Goal: Task Accomplishment & Management: Use online tool/utility

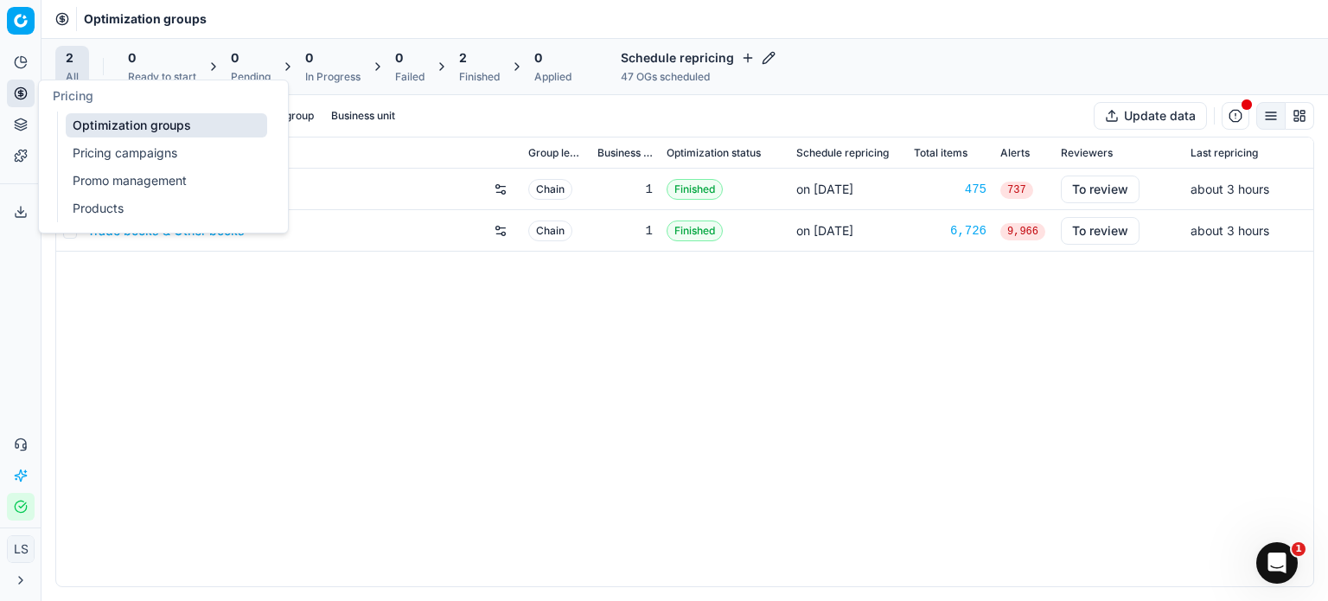
click at [134, 160] on link "Pricing campaigns" at bounding box center [166, 153] width 201 height 24
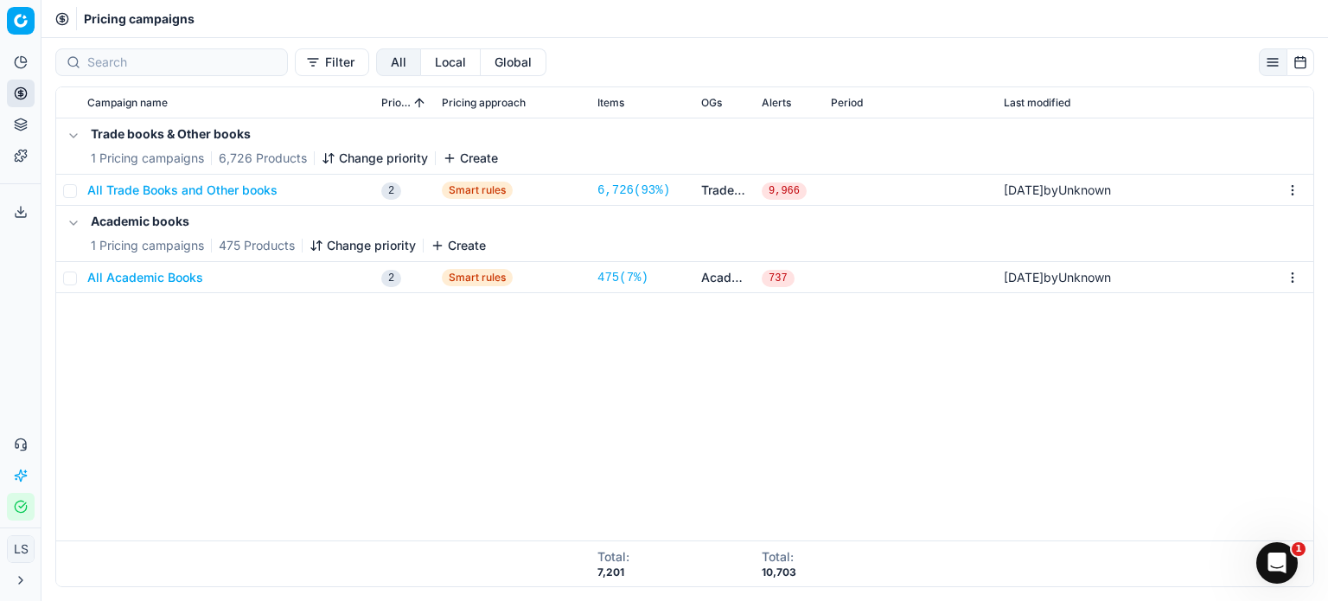
click at [73, 221] on button "button" at bounding box center [73, 223] width 21 height 21
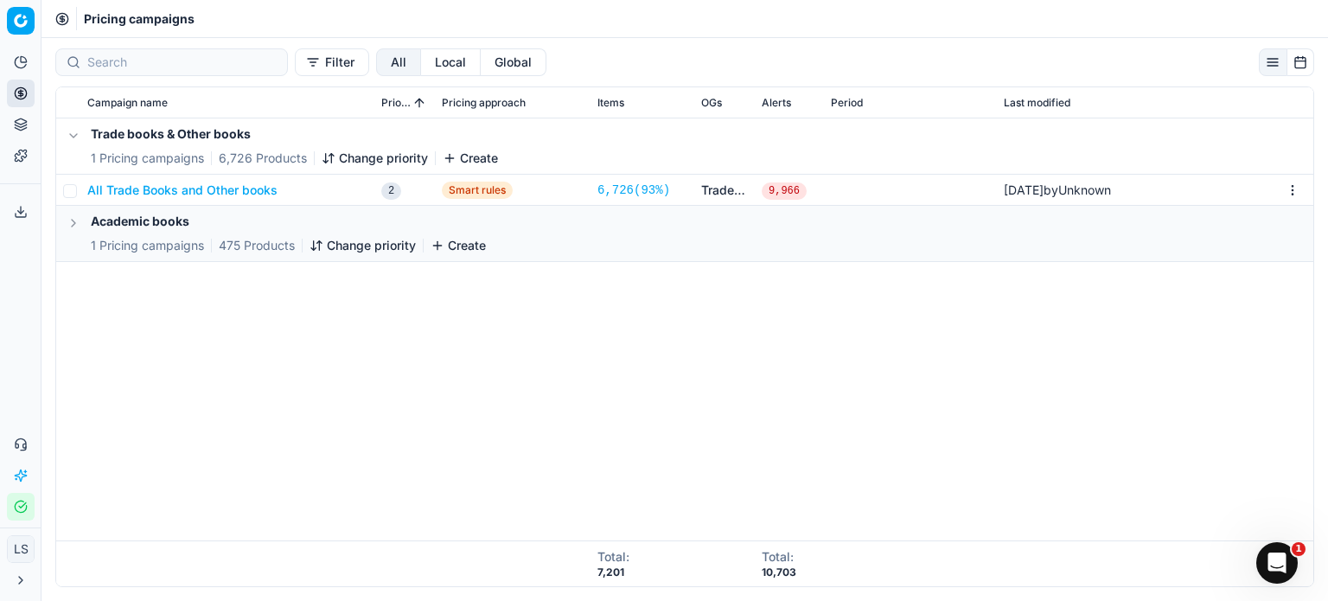
click at [73, 221] on button "button" at bounding box center [73, 223] width 21 height 21
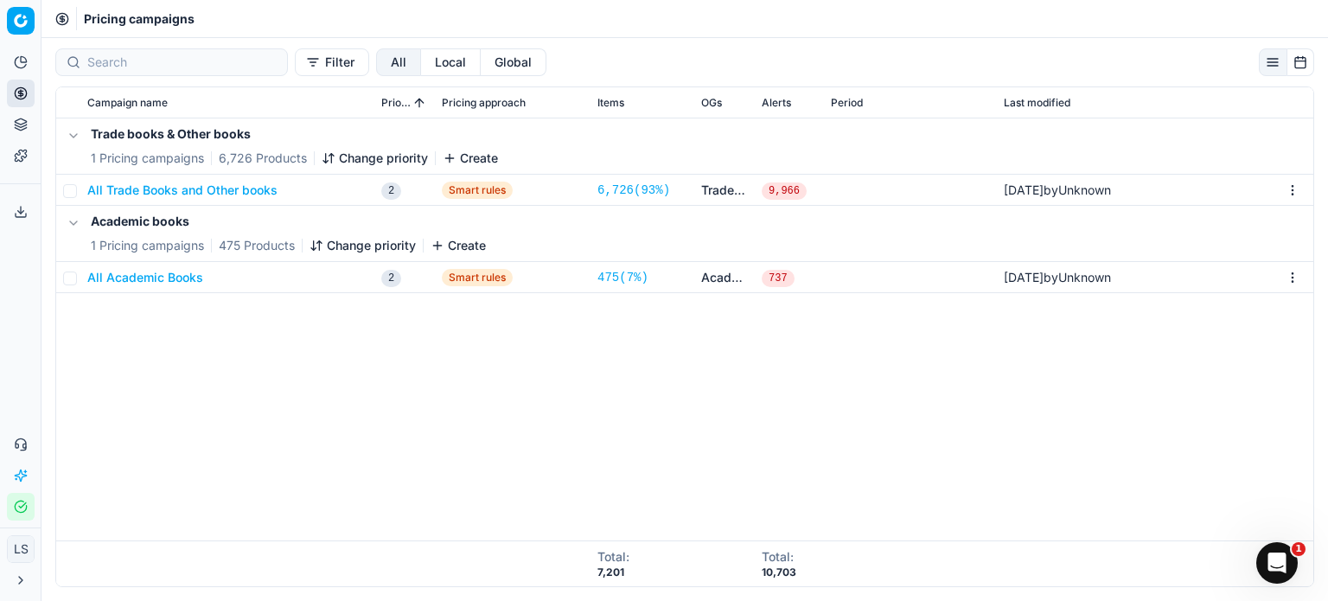
click at [182, 272] on button "All Academic Books" at bounding box center [145, 277] width 116 height 17
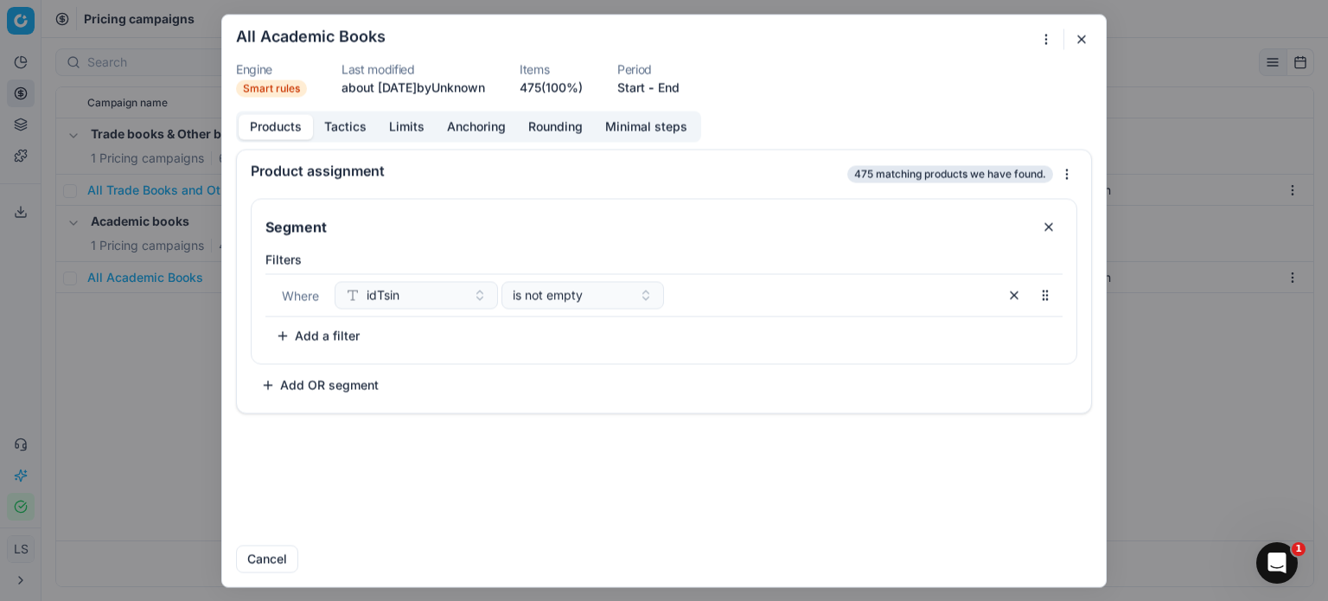
click at [1078, 37] on button "button" at bounding box center [1081, 39] width 21 height 21
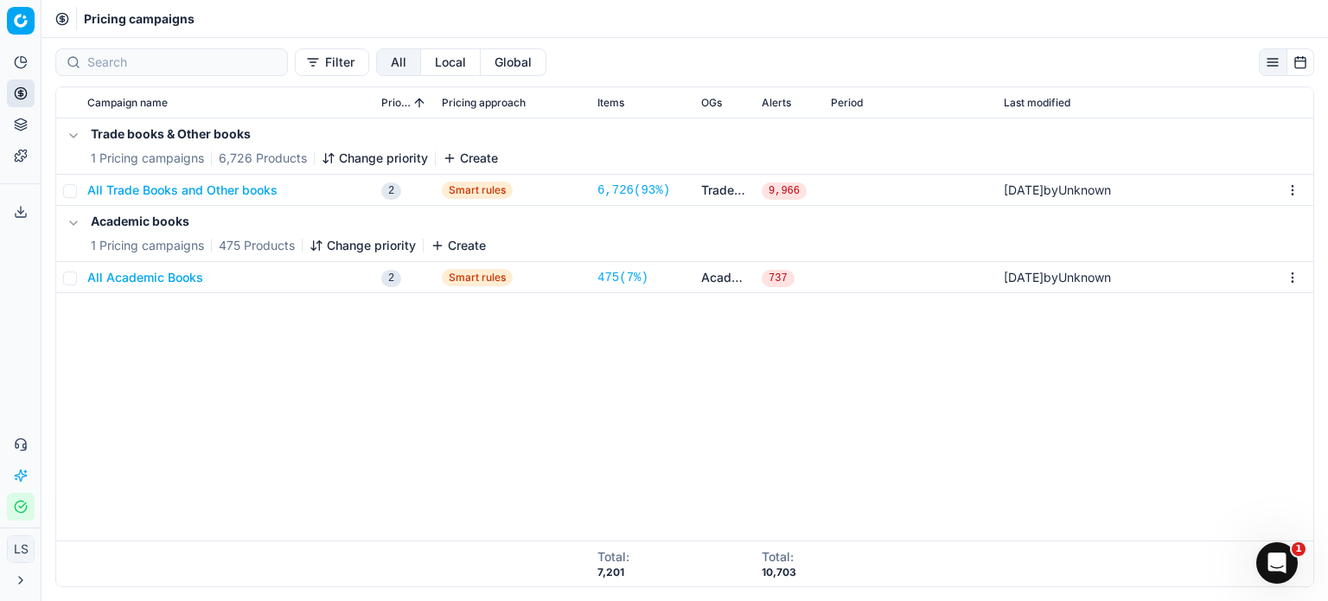
click at [77, 136] on button "button" at bounding box center [73, 135] width 21 height 21
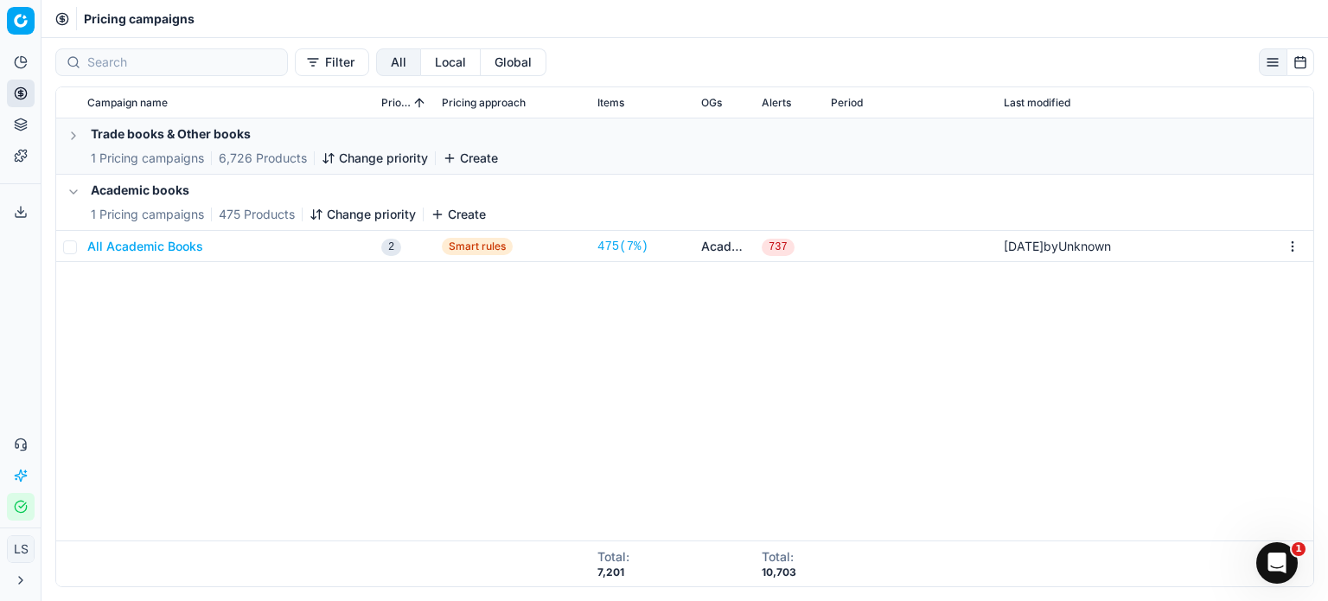
click at [77, 136] on button "button" at bounding box center [73, 135] width 21 height 21
